Goal: Navigation & Orientation: Go to known website

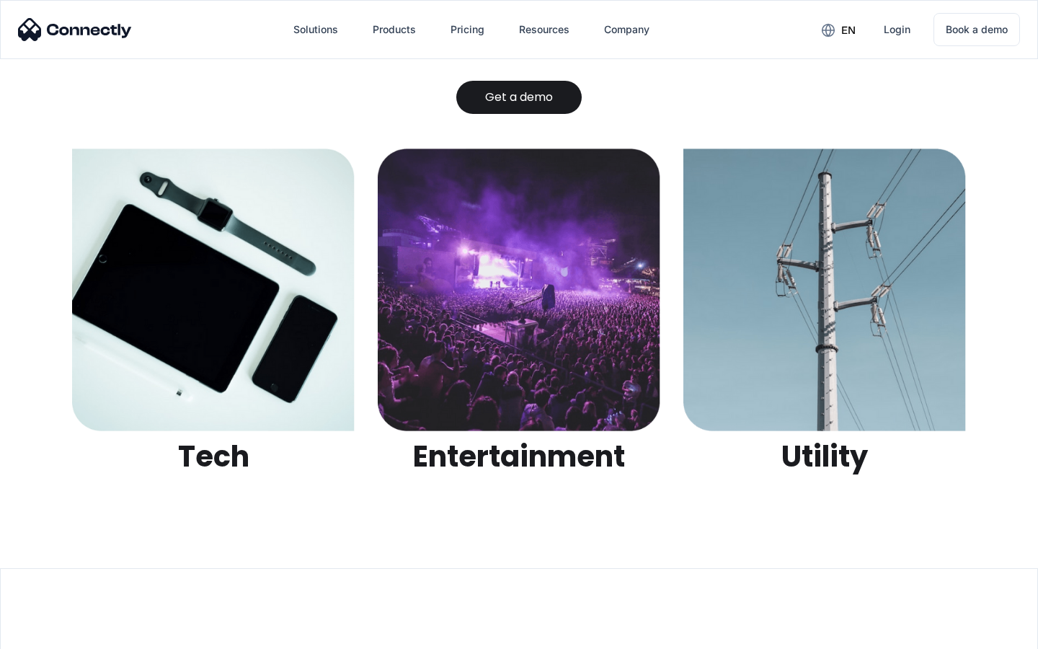
scroll to position [4548, 0]
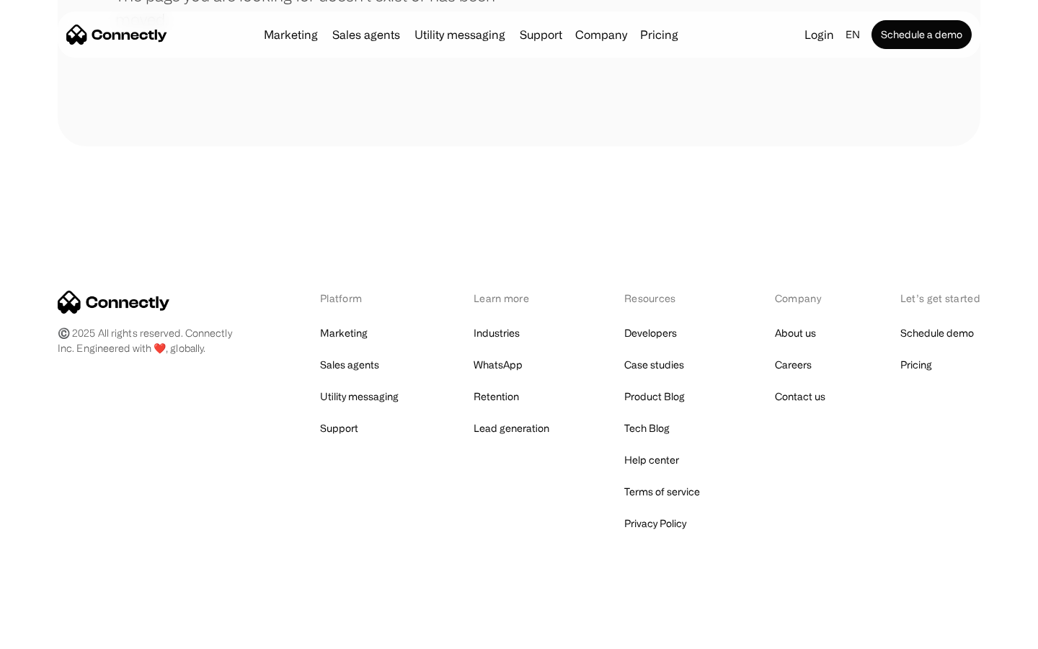
scroll to position [263, 0]
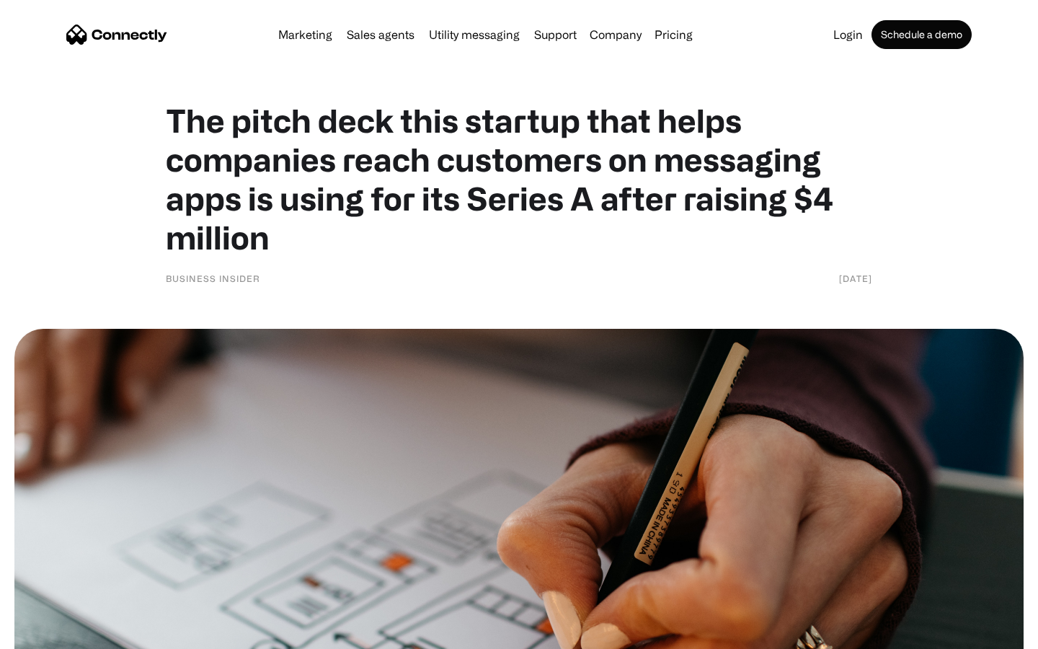
scroll to position [6251, 0]
